Goal: Complete Application Form: Complete application form

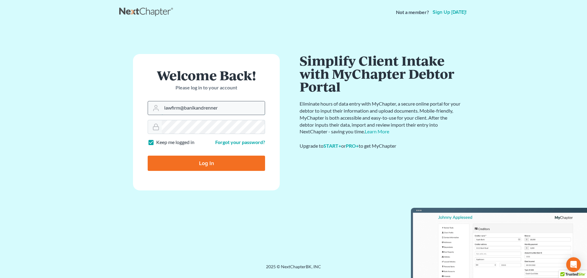
click at [222, 109] on input "lawfirm@banikandrenner" at bounding box center [213, 107] width 103 height 13
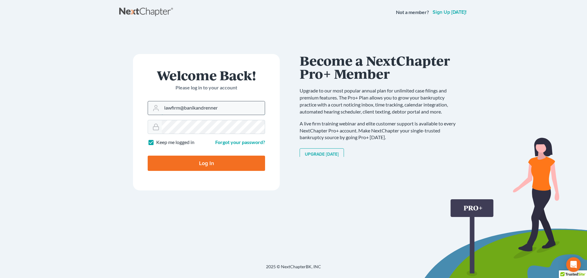
type input "[EMAIL_ADDRESS][DOMAIN_NAME]"
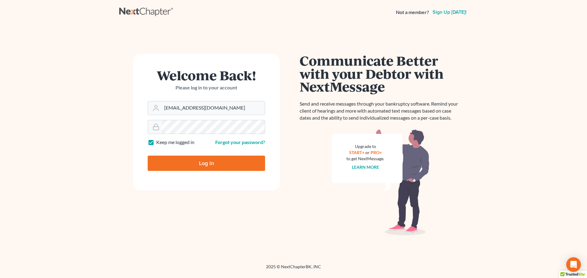
click at [206, 163] on input "Log In" at bounding box center [206, 163] width 117 height 15
type input "Thinking..."
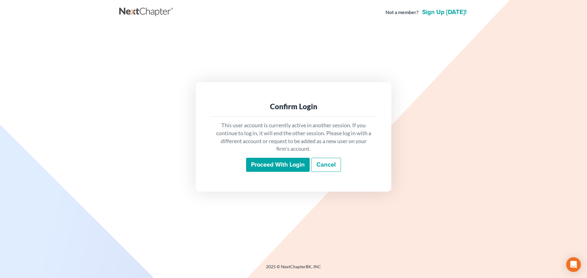
click at [270, 163] on input "Proceed with login" at bounding box center [278, 165] width 64 height 14
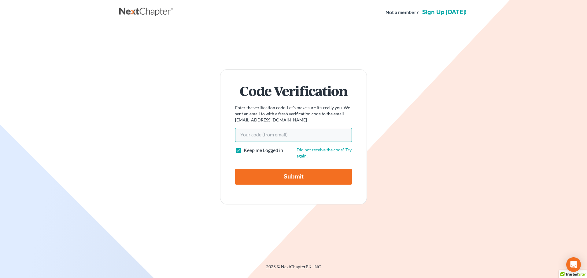
paste input "a44622"
type input "a44622"
click at [286, 177] on input "Submit" at bounding box center [293, 177] width 117 height 16
type input "Thinking..."
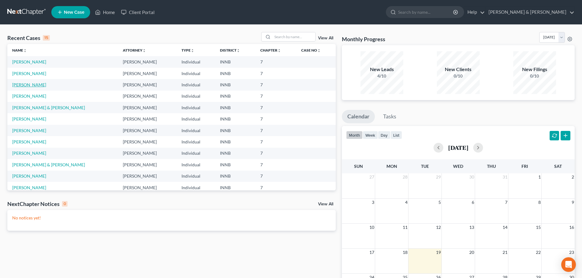
click at [33, 84] on link "[PERSON_NAME]" at bounding box center [29, 84] width 34 height 5
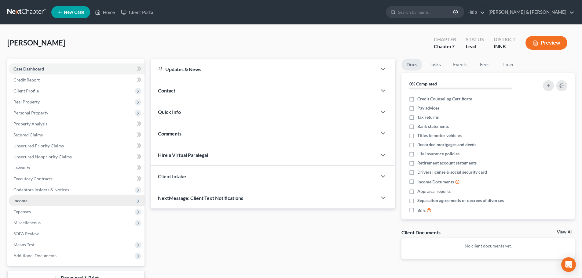
click at [61, 203] on span "Income" at bounding box center [77, 201] width 136 height 11
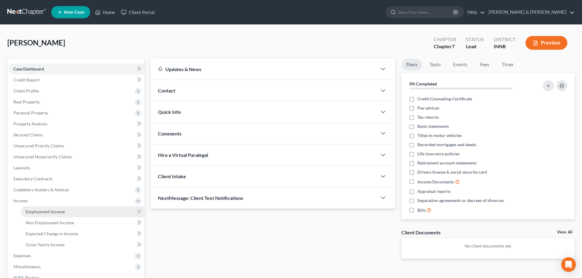
click at [59, 210] on span "Employment Income" at bounding box center [45, 211] width 39 height 5
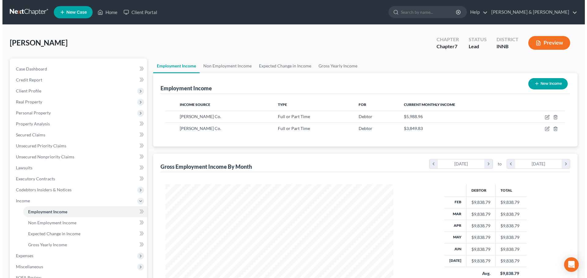
scroll to position [114, 240]
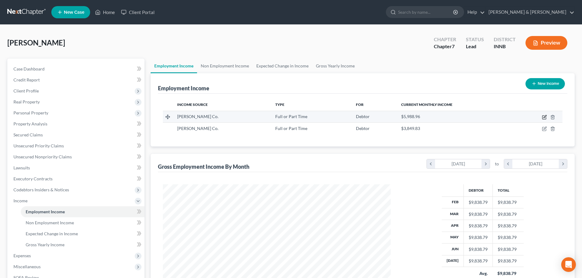
click at [545, 116] on icon "button" at bounding box center [545, 116] width 3 height 3
select select "0"
select select "15"
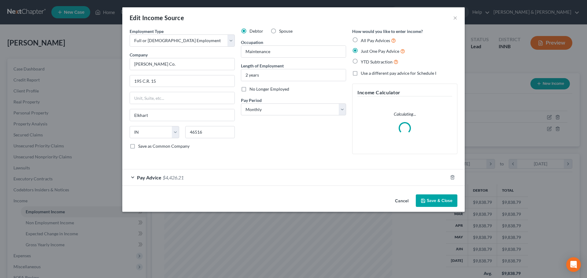
scroll to position [115, 242]
click at [271, 177] on div "Pay Advice $4,426.21" at bounding box center [284, 178] width 325 height 16
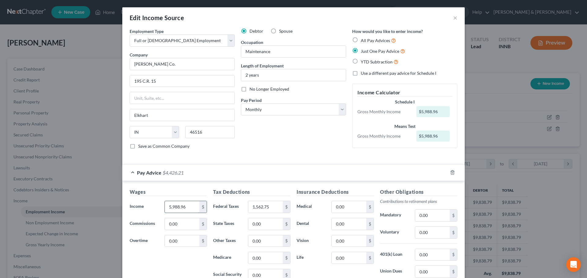
click at [187, 211] on input "5,988.96" at bounding box center [182, 207] width 35 height 12
click at [339, 108] on select "Select Monthly Twice Monthly Every Other Week Weekly" at bounding box center [293, 110] width 105 height 12
select select "3"
click at [241, 104] on select "Select Monthly Twice Monthly Every Other Week Weekly" at bounding box center [293, 110] width 105 height 12
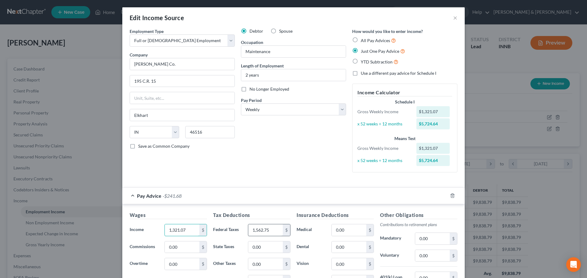
type input "1,321.07"
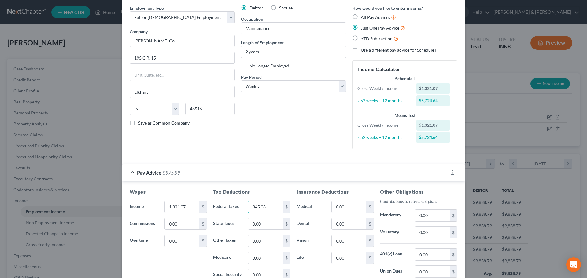
scroll to position [61, 0]
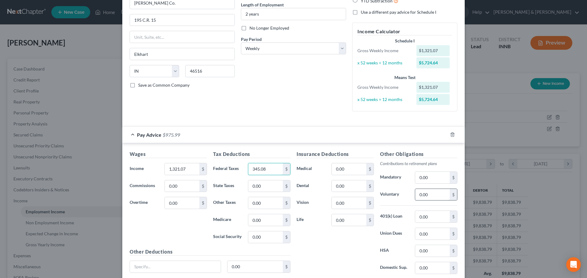
type input "345.08"
type input "50.04"
click at [348, 252] on div "Insurance Deductions Medical 0.00 $ Dental 0.00 $ Vision 0.00 $ Life 0.00 $" at bounding box center [334, 215] width 83 height 129
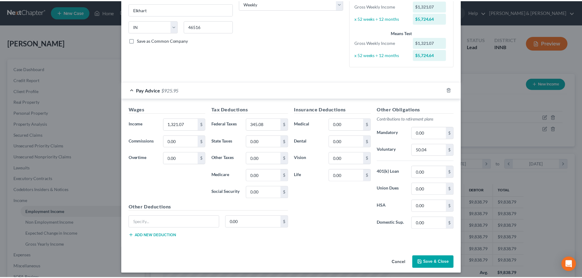
scroll to position [109, 0]
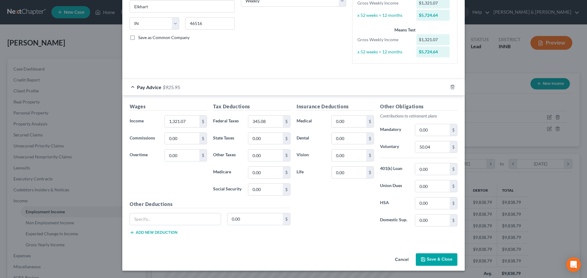
click at [441, 260] on button "Save & Close" at bounding box center [436, 260] width 42 height 13
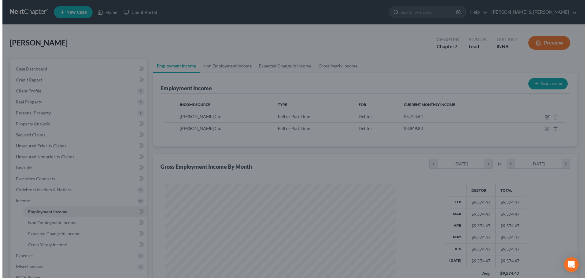
scroll to position [305397, 305271]
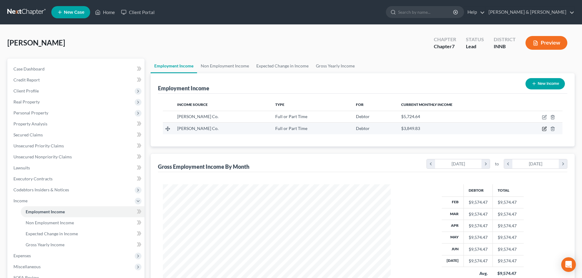
click at [544, 128] on icon "button" at bounding box center [544, 128] width 5 height 5
select select "0"
select select "15"
select select "0"
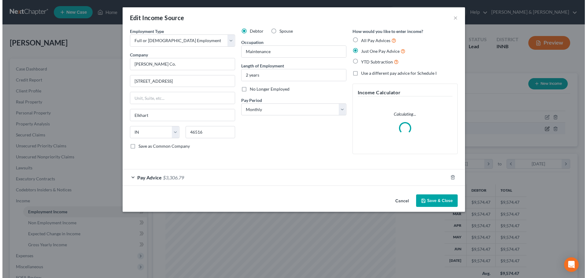
scroll to position [115, 242]
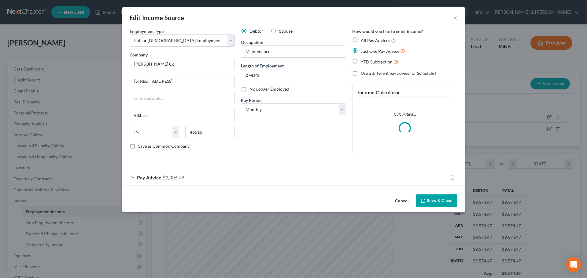
click at [238, 179] on div "Pay Advice $3,306.79" at bounding box center [284, 178] width 325 height 16
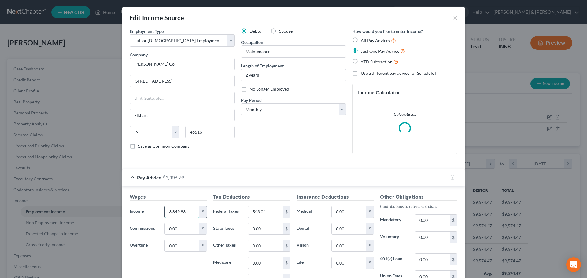
click at [188, 210] on input "3,849.83" at bounding box center [182, 212] width 35 height 12
type input "927.55"
click at [270, 212] on input "543.04" at bounding box center [265, 212] width 35 height 12
type input "190.81"
click at [345, 211] on input "0.00" at bounding box center [348, 212] width 35 height 12
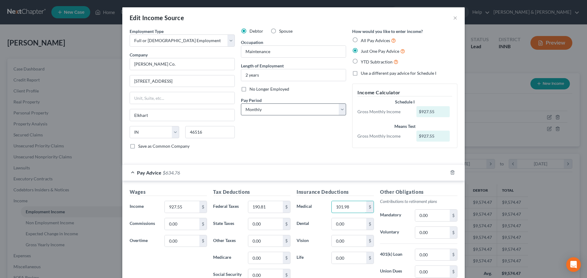
type input "101.98"
click at [339, 107] on select "Select Monthly Twice Monthly Every Other Week Weekly" at bounding box center [293, 110] width 105 height 12
select select "3"
click at [241, 104] on select "Select Monthly Twice Monthly Every Other Week Weekly" at bounding box center [293, 110] width 105 height 12
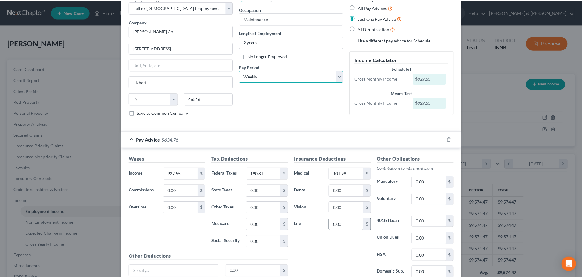
scroll to position [86, 0]
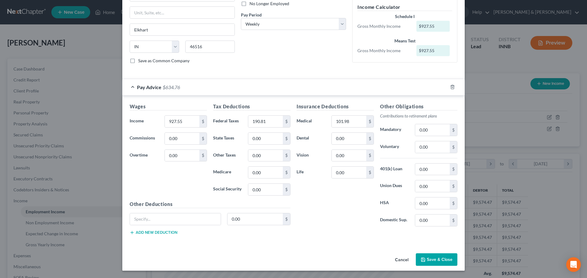
click at [434, 260] on button "Save & Close" at bounding box center [436, 260] width 42 height 13
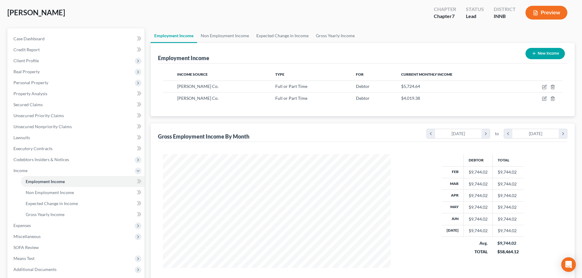
scroll to position [90, 0]
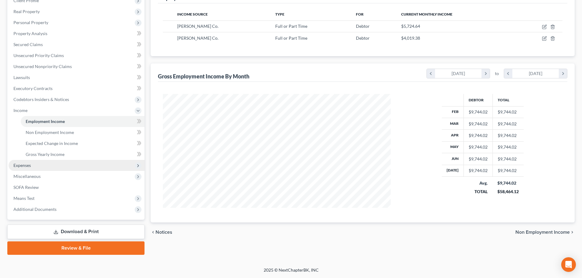
click at [101, 166] on span "Expenses" at bounding box center [77, 165] width 136 height 11
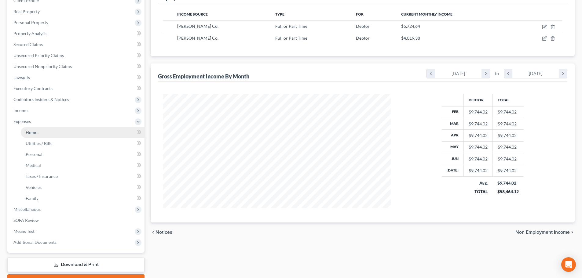
click at [96, 133] on link "Home" at bounding box center [83, 132] width 124 height 11
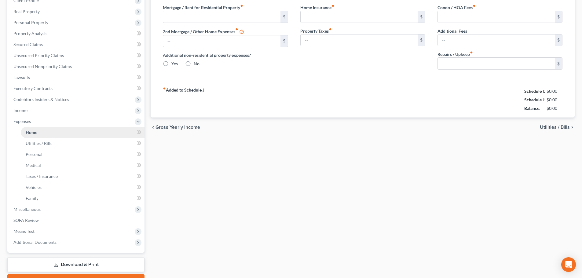
scroll to position [59, 0]
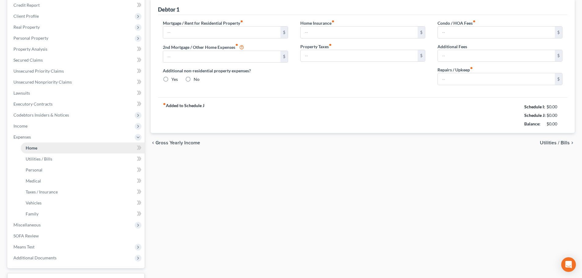
type input "0.00"
radio input "true"
type input "0.00"
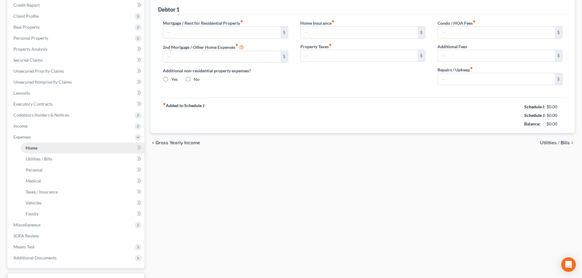
type input "0.00"
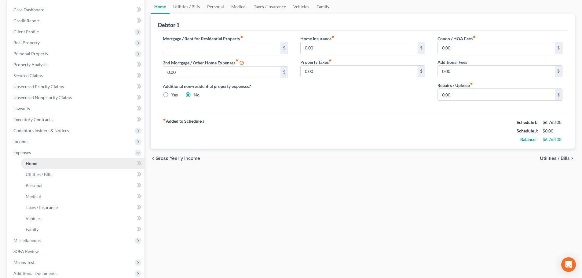
scroll to position [0, 0]
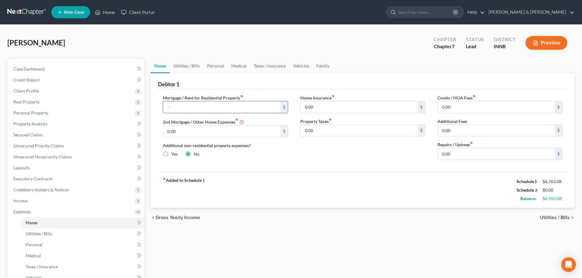
click at [214, 107] on input "text" at bounding box center [221, 107] width 117 height 12
type input "800"
click at [57, 235] on link "Utilities / Bills" at bounding box center [83, 234] width 124 height 11
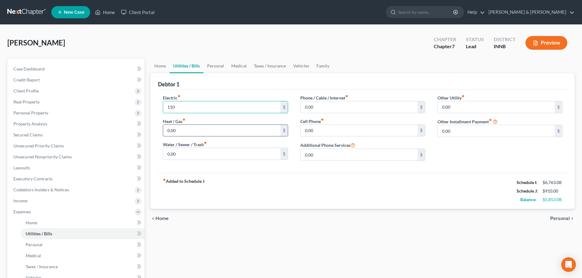
type input "110"
click at [183, 130] on input "0.00" at bounding box center [221, 131] width 117 height 12
type input "90"
click at [330, 129] on input "0.00" at bounding box center [359, 131] width 117 height 12
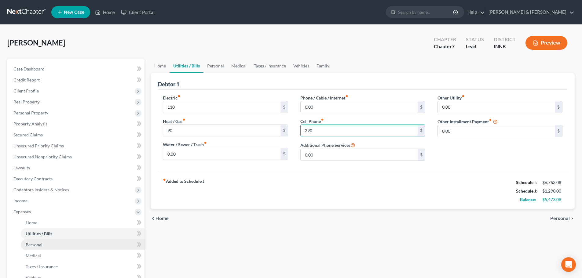
type input "290"
click at [93, 245] on link "Personal" at bounding box center [83, 245] width 124 height 11
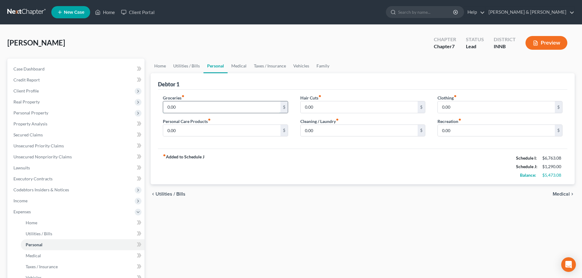
click at [187, 108] on input "0.00" at bounding box center [221, 107] width 117 height 12
type input "500"
click at [180, 132] on input "0.00" at bounding box center [221, 131] width 117 height 12
type input "60"
click at [325, 109] on input "0.00" at bounding box center [359, 107] width 117 height 12
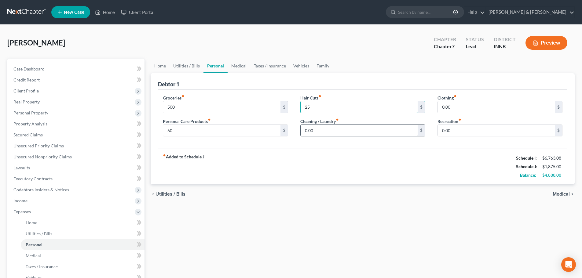
type input "25"
click at [317, 131] on input "0.00" at bounding box center [359, 131] width 117 height 12
type input "80"
click at [441, 107] on input "0.00" at bounding box center [496, 107] width 117 height 12
type input "200"
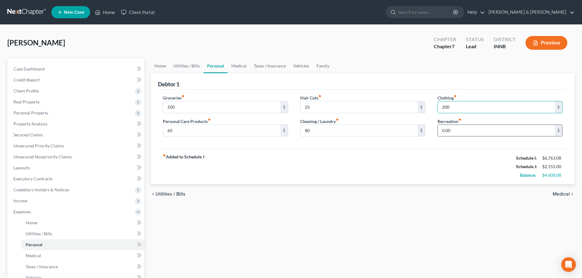
click at [453, 129] on input "0.00" at bounding box center [496, 131] width 117 height 12
type input "50"
click at [71, 255] on link "Medical" at bounding box center [83, 256] width 124 height 11
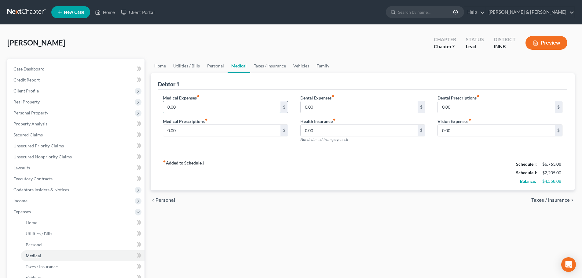
click at [173, 105] on input "0.00" at bounding box center [221, 107] width 117 height 12
type input "150"
click at [302, 105] on input "0.00" at bounding box center [359, 107] width 117 height 12
type input "300"
click at [441, 129] on input "0.00" at bounding box center [496, 131] width 117 height 12
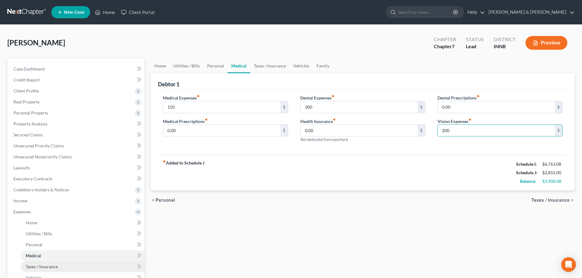
type input "200"
click at [77, 269] on link "Taxes / Insurance" at bounding box center [83, 267] width 124 height 11
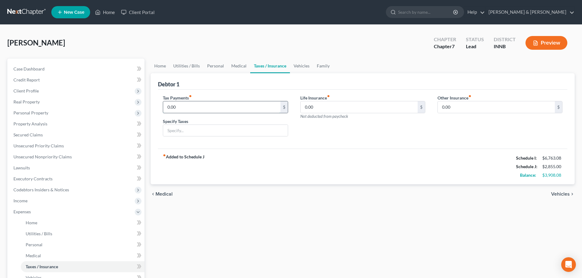
click at [186, 108] on input "0.00" at bounding box center [221, 107] width 117 height 12
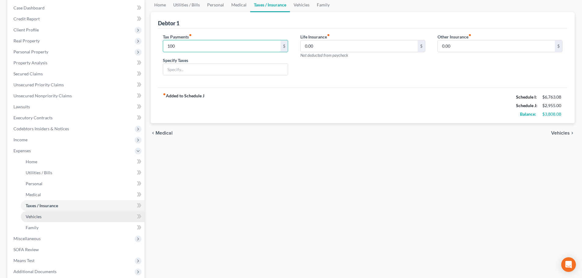
type input "100"
click at [92, 221] on link "Vehicles" at bounding box center [83, 216] width 124 height 11
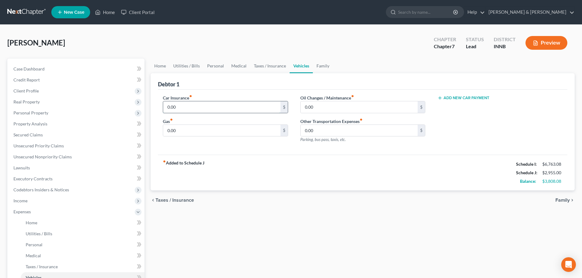
click at [190, 110] on input "0.00" at bounding box center [221, 107] width 117 height 12
type input "135"
click at [188, 130] on input "0.00" at bounding box center [221, 131] width 117 height 12
click at [172, 132] on input "400" at bounding box center [221, 131] width 117 height 12
type input "450"
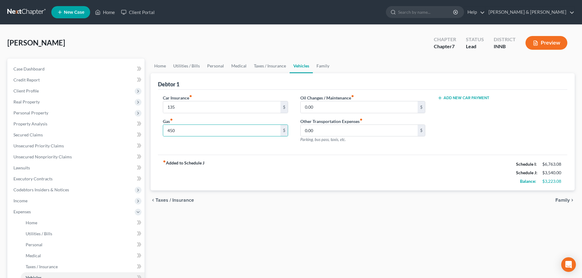
click at [251, 146] on div "Car Insurance fiber_manual_record 135 $ Gas fiber_manual_record 450 $" at bounding box center [225, 121] width 137 height 53
click at [466, 99] on button "Add New Car Payment" at bounding box center [463, 98] width 52 height 5
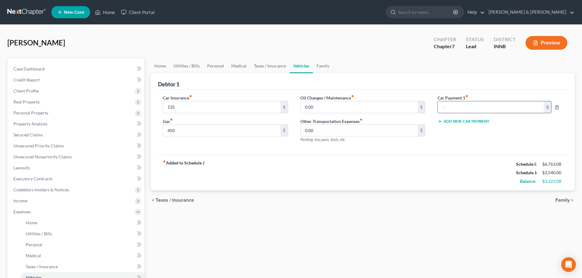
click at [463, 111] on input "text" at bounding box center [491, 107] width 106 height 12
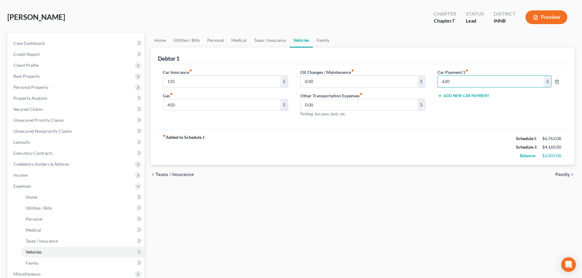
scroll to position [61, 0]
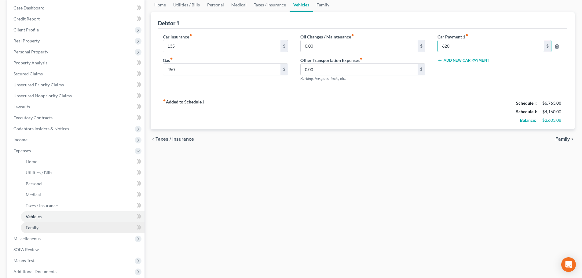
type input "620"
click at [89, 231] on link "Family" at bounding box center [83, 227] width 124 height 11
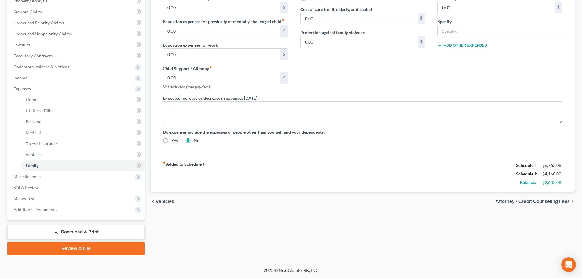
scroll to position [123, 0]
click at [60, 198] on span "Means Test" at bounding box center [77, 198] width 136 height 11
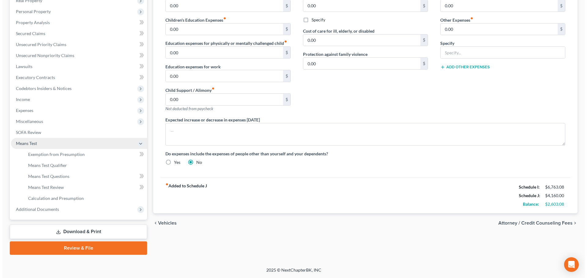
scroll to position [101, 0]
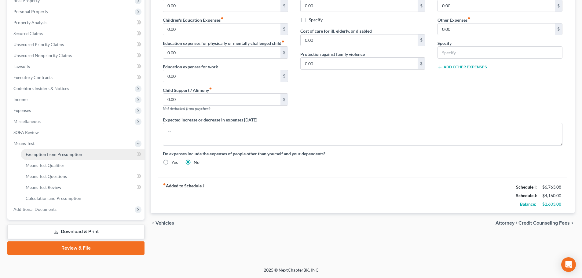
click at [54, 155] on span "Exemption from Presumption" at bounding box center [54, 154] width 57 height 5
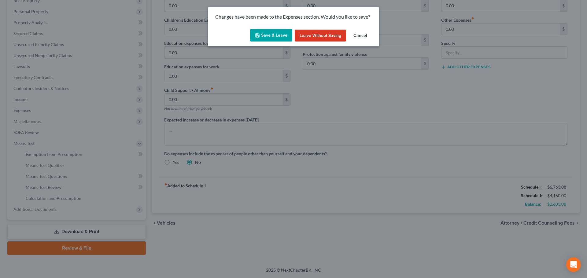
click at [270, 38] on button "Save & Leave" at bounding box center [271, 35] width 42 height 13
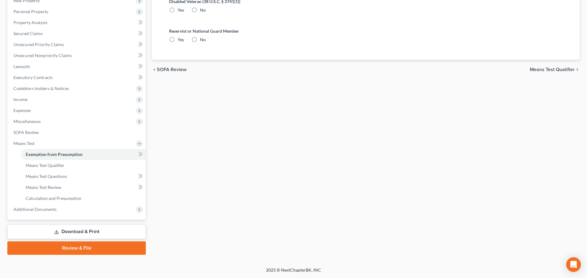
radio input "true"
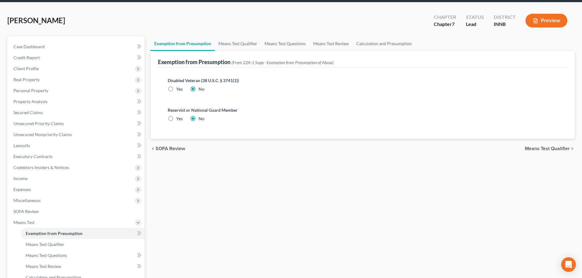
scroll to position [61, 0]
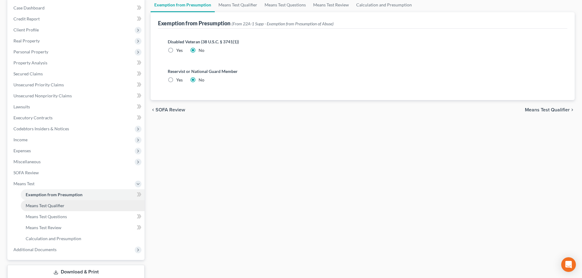
click at [88, 207] on link "Means Test Qualifier" at bounding box center [83, 205] width 124 height 11
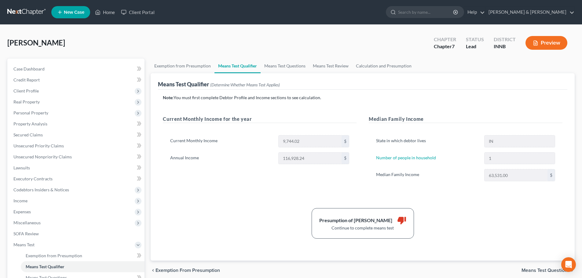
click at [554, 40] on button "Preview" at bounding box center [546, 43] width 42 height 14
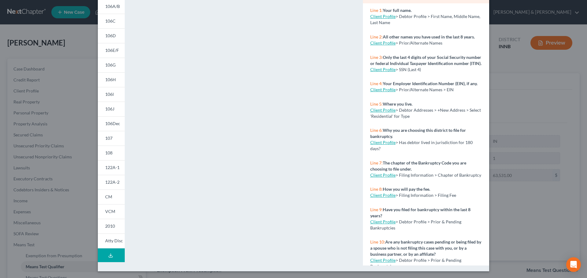
scroll to position [66, 0]
click at [109, 167] on span "122A-1" at bounding box center [112, 166] width 14 height 5
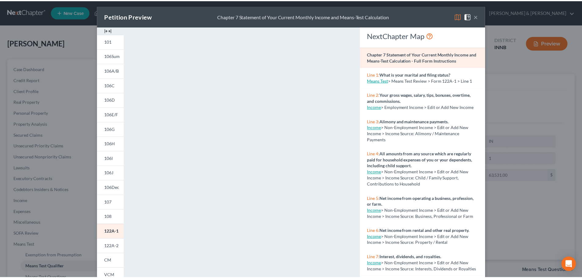
scroll to position [0, 0]
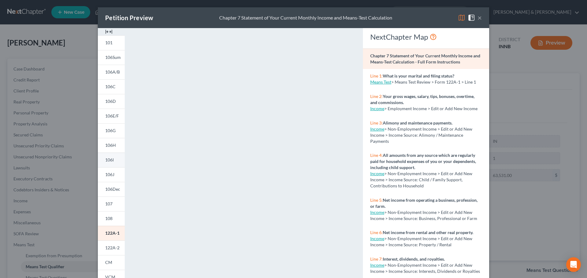
click at [108, 161] on span "106I" at bounding box center [109, 159] width 9 height 5
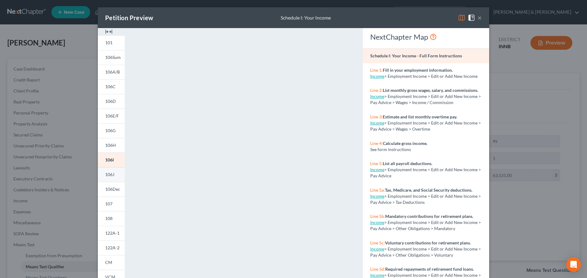
click at [109, 174] on span "106J" at bounding box center [109, 174] width 9 height 5
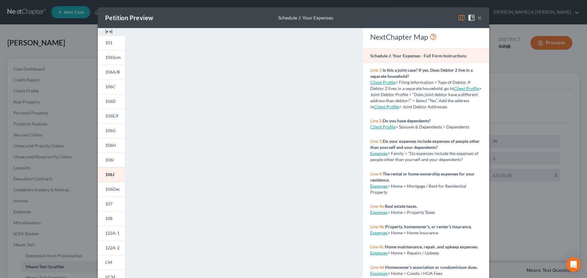
click at [478, 18] on button "×" at bounding box center [479, 17] width 4 height 7
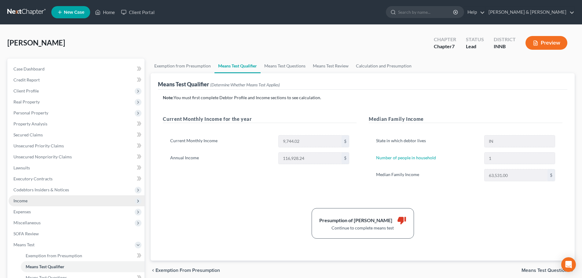
click at [110, 197] on span "Income" at bounding box center [77, 201] width 136 height 11
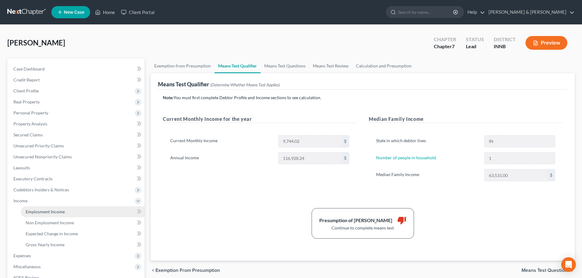
click at [105, 210] on link "Employment Income" at bounding box center [83, 212] width 124 height 11
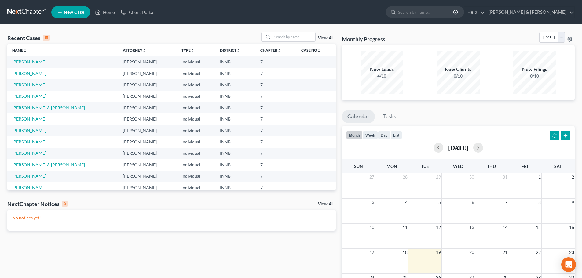
click at [32, 62] on link "[PERSON_NAME]" at bounding box center [29, 61] width 34 height 5
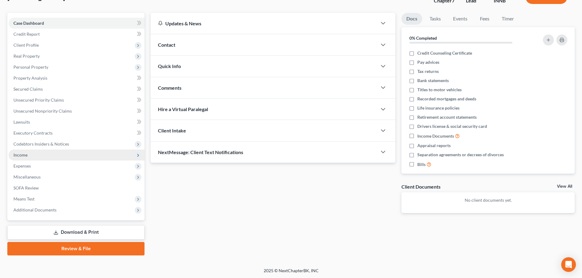
scroll to position [46, 0]
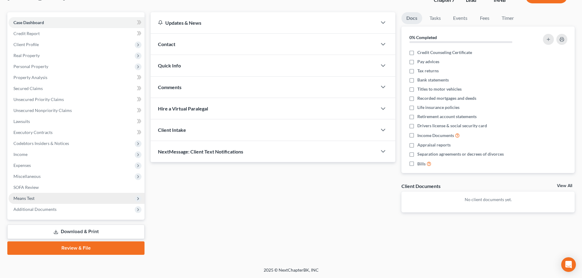
click at [53, 194] on span "Means Test" at bounding box center [77, 198] width 136 height 11
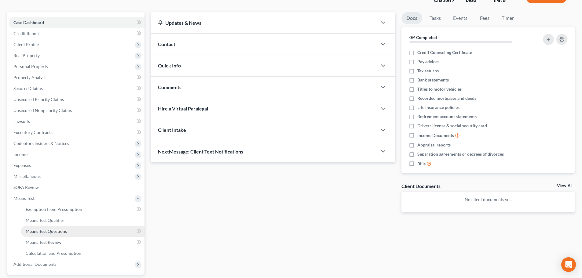
click at [55, 230] on span "Means Test Questions" at bounding box center [46, 231] width 41 height 5
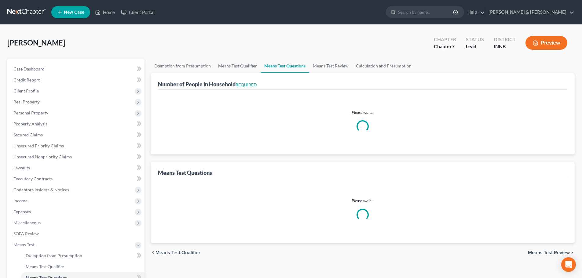
select select "0"
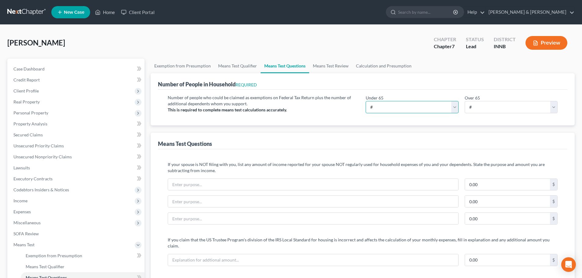
click at [388, 107] on select "# 0 1 2 3 4 5 6 7 8 9 10" at bounding box center [412, 107] width 93 height 12
select select "1"
click at [366, 101] on select "# 0 1 2 3 4 5 6 7 8 9 10" at bounding box center [412, 107] width 93 height 12
click at [490, 106] on select "# 0 1 2 3 4 5 6 7 8 9 10" at bounding box center [511, 107] width 93 height 12
select select "0"
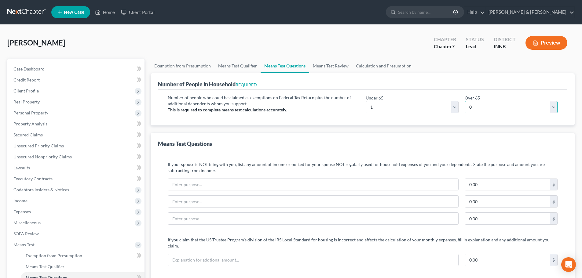
click at [465, 101] on select "# 0 1 2 3 4 5 6 7 8 9 10" at bounding box center [511, 107] width 93 height 12
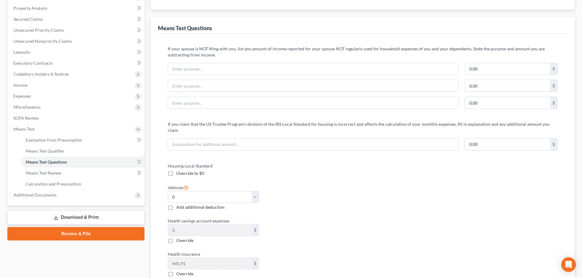
scroll to position [122, 0]
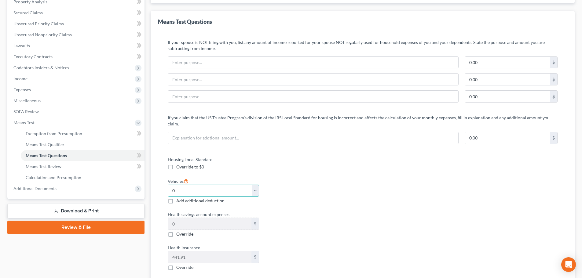
click at [198, 185] on select "Select 0 1 2 3 4 5" at bounding box center [213, 191] width 91 height 12
select select "1"
click at [168, 185] on select "Select 0 1 2 3 4 5" at bounding box center [213, 191] width 91 height 12
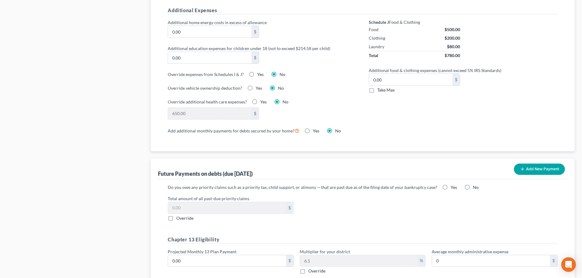
scroll to position [458, 0]
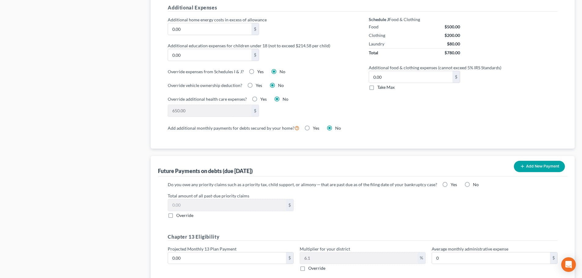
click at [451, 182] on label "Yes" at bounding box center [454, 185] width 6 height 6
click at [453, 182] on input "Yes" at bounding box center [455, 184] width 4 height 4
radio input "true"
click at [176, 213] on label "Override" at bounding box center [184, 216] width 17 height 6
click at [179, 213] on input "Override" at bounding box center [181, 215] width 4 height 4
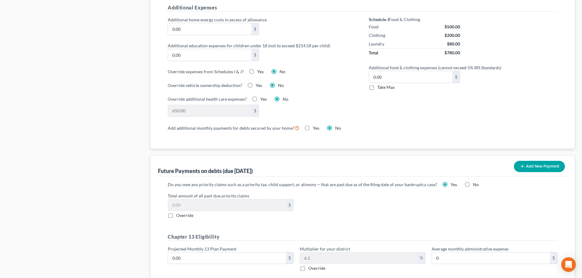
checkbox input "true"
click at [188, 199] on input "0.00" at bounding box center [227, 205] width 118 height 12
type input "3,500"
click at [209, 222] on div "Do you owe any priority claims such as a priority tax, child support, or alimon…" at bounding box center [363, 228] width 400 height 95
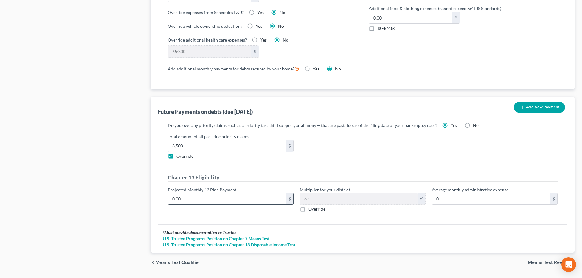
scroll to position [529, 0]
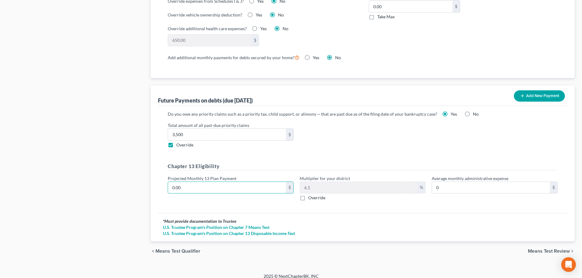
type input "8"
type input "0.48"
type input "80"
type input "4.88"
type input "800"
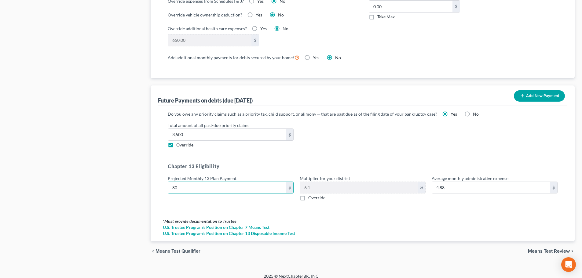
type input "48.80"
type input "800"
click at [325, 204] on div "Do you owe any priority claims such as a priority tax, child support, or alimon…" at bounding box center [362, 160] width 409 height 108
click at [411, 199] on div "Chapter 13 Eligibility Projected Monthly 13 Plan Payment 800 $ Multiplier for y…" at bounding box center [363, 184] width 396 height 43
click at [560, 249] on span "Means Test Review" at bounding box center [549, 251] width 42 height 5
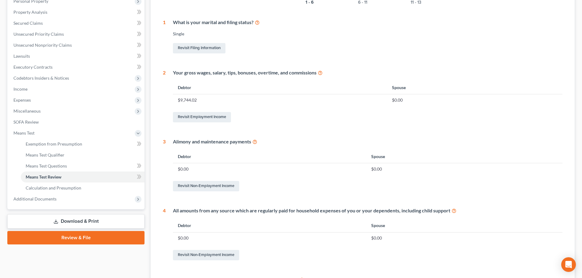
scroll to position [61, 0]
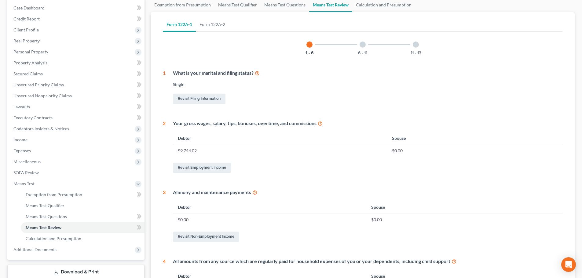
click at [365, 46] on div at bounding box center [363, 45] width 6 height 6
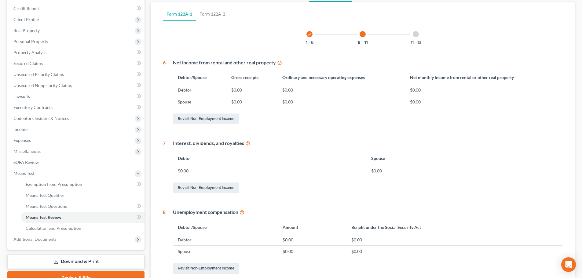
scroll to position [69, 0]
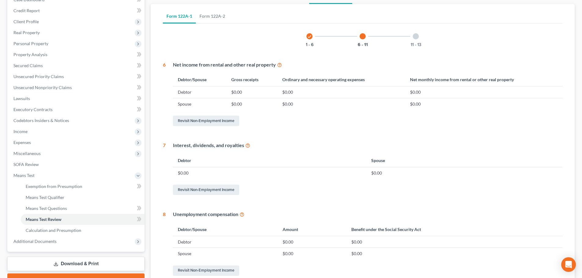
click at [419, 35] on div "11 - 13" at bounding box center [415, 36] width 21 height 21
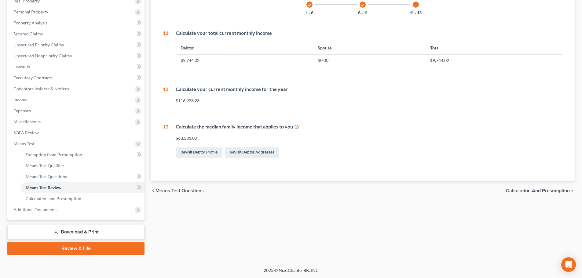
scroll to position [101, 0]
click at [103, 199] on link "Calculation and Presumption" at bounding box center [83, 198] width 124 height 11
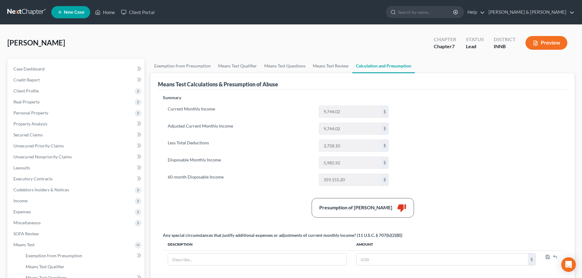
click at [543, 40] on button "Preview" at bounding box center [546, 43] width 42 height 14
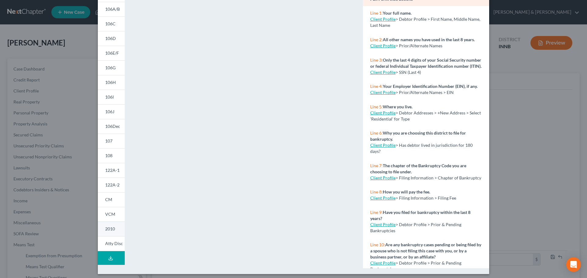
scroll to position [66, 0]
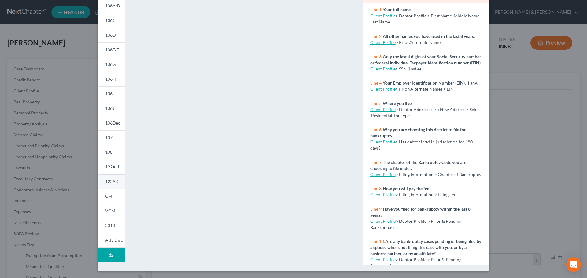
click at [106, 180] on span "122A-2" at bounding box center [112, 181] width 14 height 5
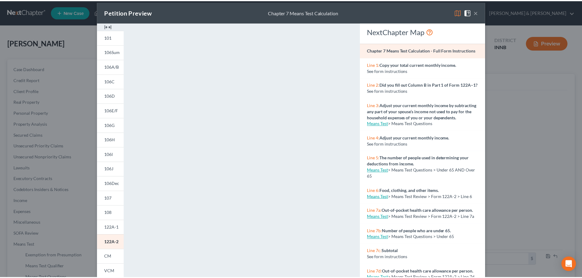
scroll to position [5, 0]
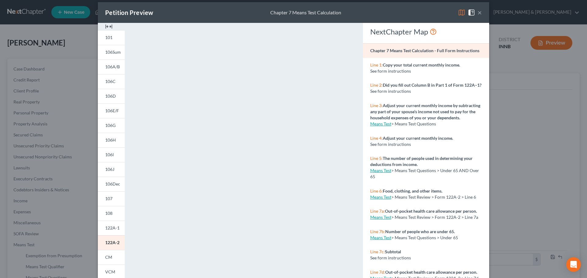
click at [477, 13] on button "×" at bounding box center [479, 12] width 4 height 7
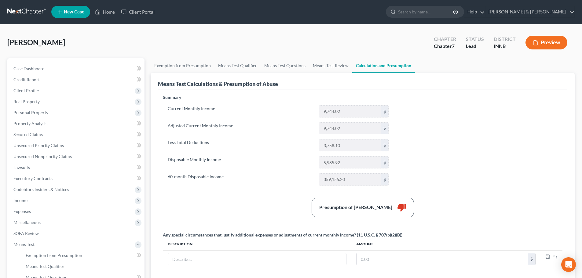
scroll to position [0, 0]
click at [105, 11] on link "Home" at bounding box center [105, 12] width 26 height 11
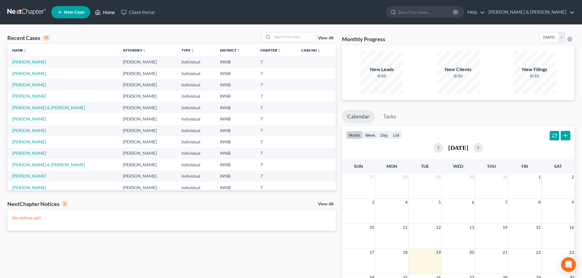
click at [112, 12] on link "Home" at bounding box center [105, 12] width 26 height 11
